Goal: Use online tool/utility: Utilize a website feature to perform a specific function

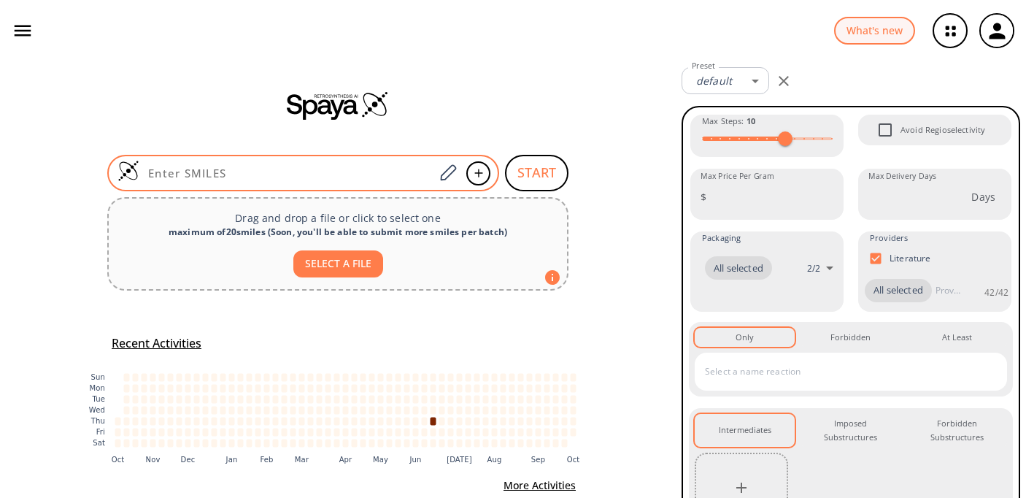
click at [345, 178] on input at bounding box center [286, 173] width 295 height 15
paste input "O=S(=O)(c1ccc(Cl)s1)n1cc(C2=CCNCC2)c2ccccc21"
type input "O=S(=O)(c1ccc(Cl)s1)n1cc(C2=CCNCC2)c2ccccc21"
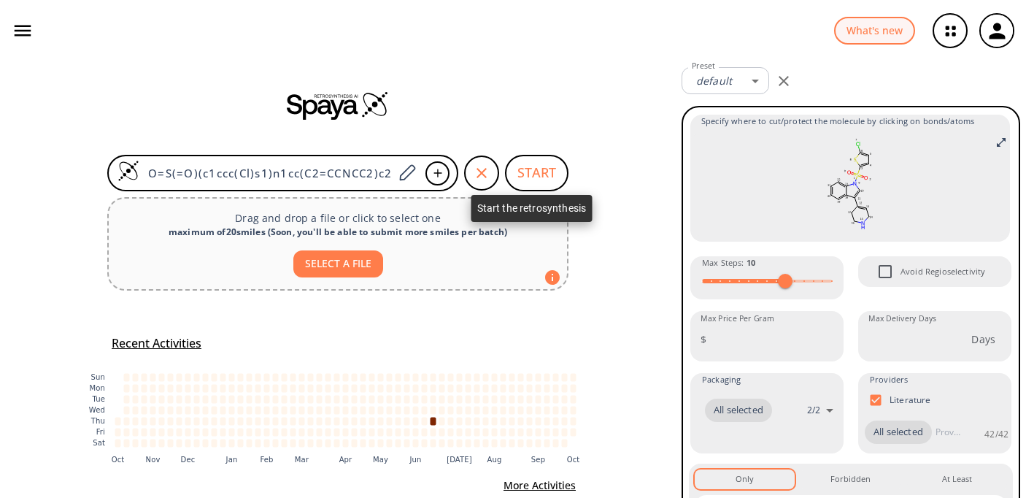
click at [539, 173] on button "START" at bounding box center [536, 173] width 63 height 36
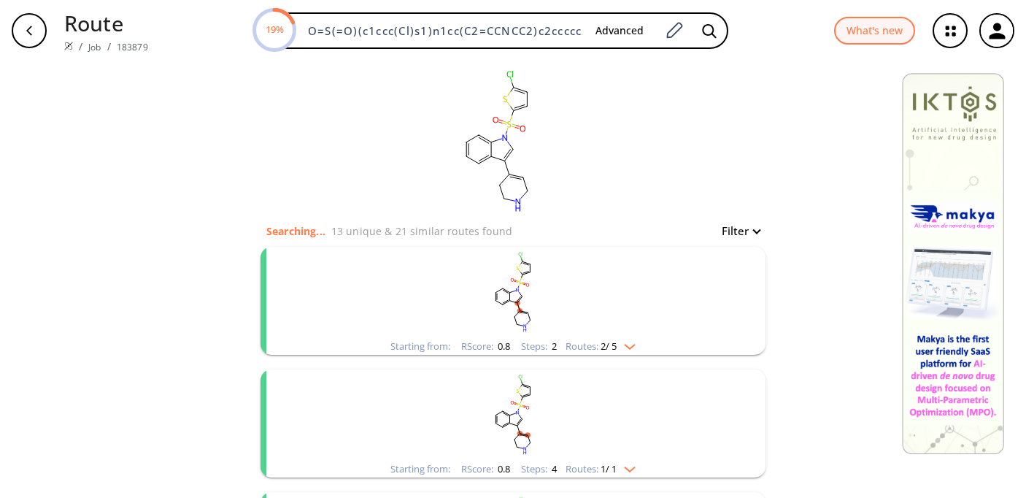
click at [544, 312] on rect "clusters" at bounding box center [513, 292] width 380 height 91
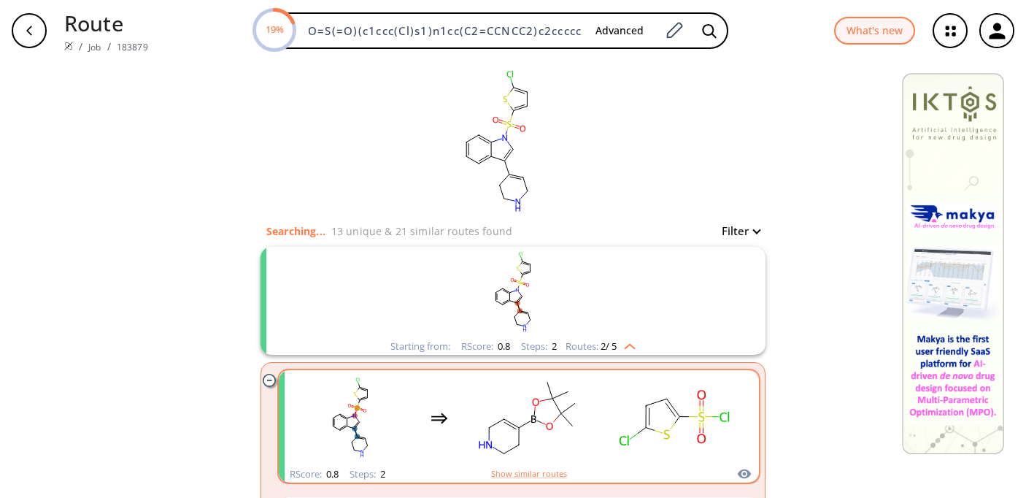
click at [555, 393] on rect "clusters" at bounding box center [528, 417] width 131 height 91
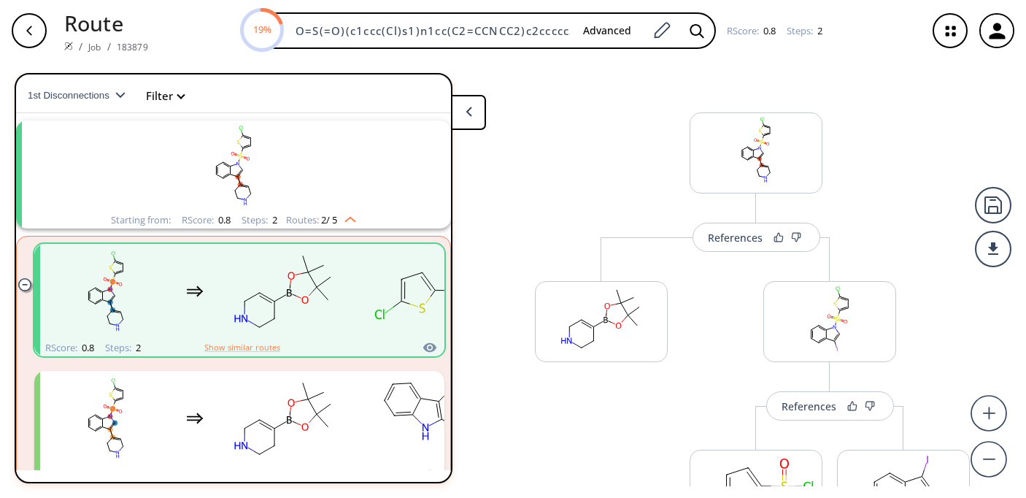
scroll to position [33, 0]
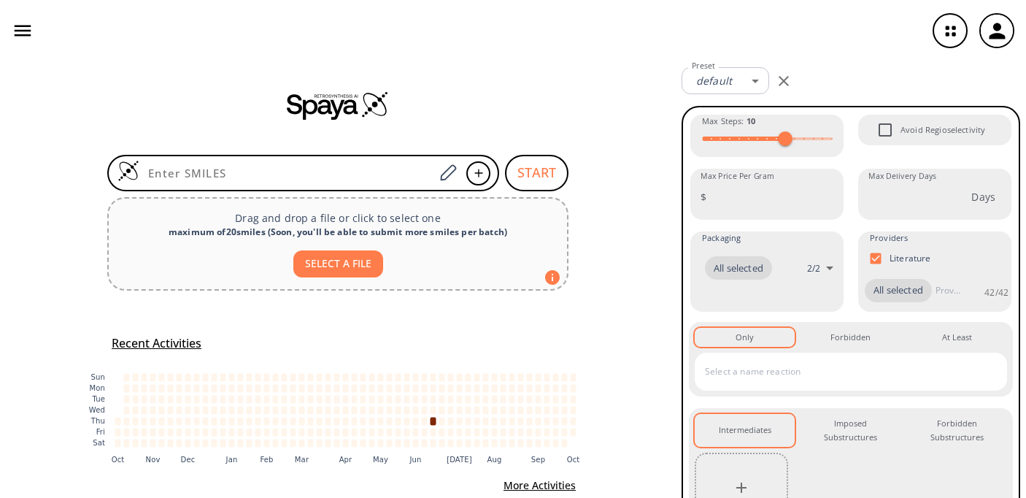
click at [171, 342] on h5 "Recent Activities" at bounding box center [157, 343] width 90 height 15
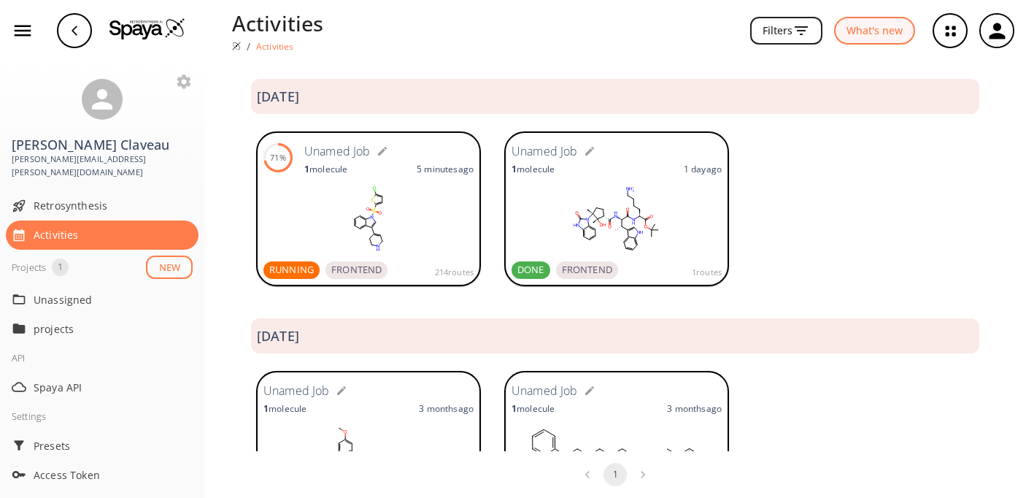
click at [376, 215] on rect at bounding box center [368, 218] width 210 height 73
